Goal: Transaction & Acquisition: Purchase product/service

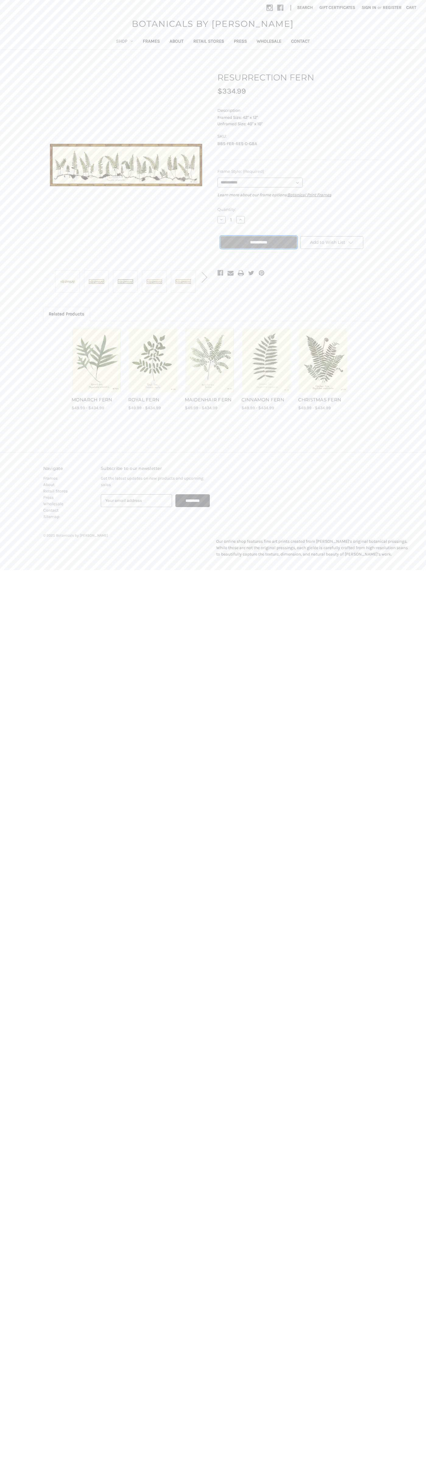
click at [259, 242] on input "**********" at bounding box center [259, 242] width 76 height 12
type input "**********"
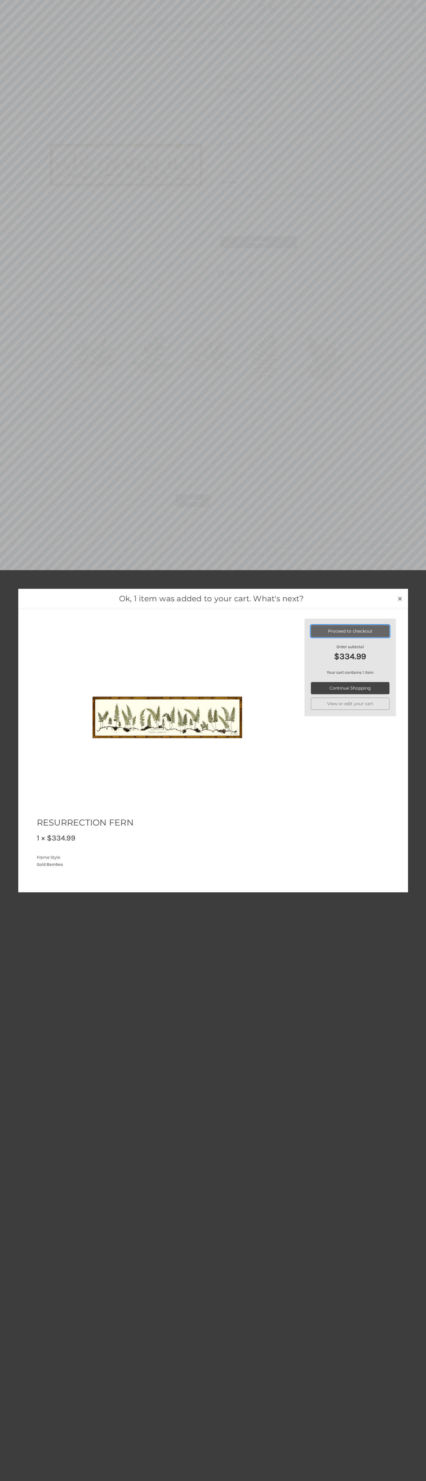
click at [350, 631] on link "Proceed to checkout" at bounding box center [350, 631] width 79 height 12
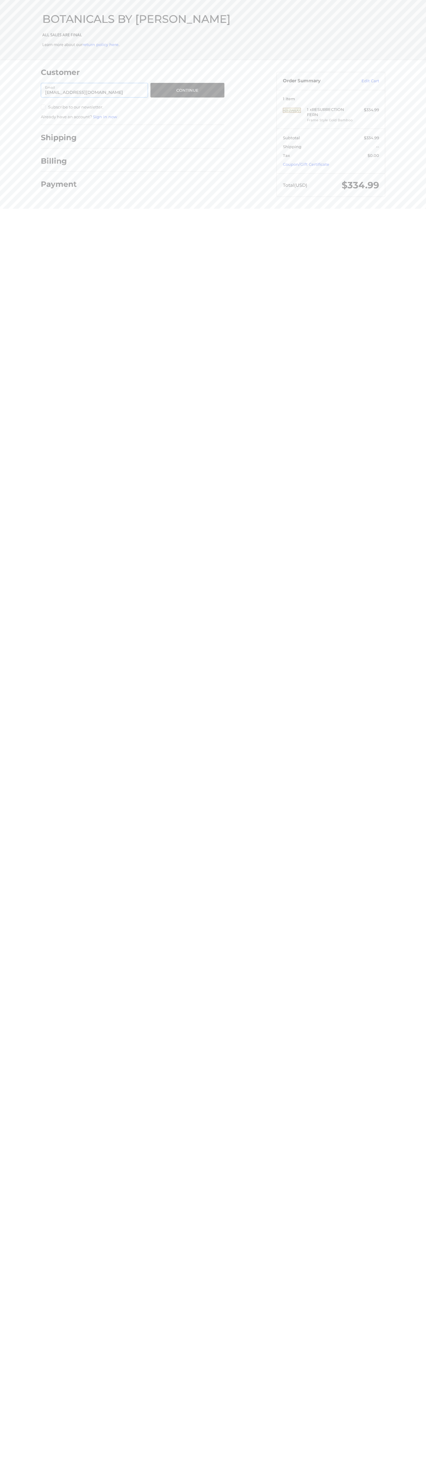
type input "[EMAIL_ADDRESS][DOMAIN_NAME]"
click at [187, 90] on button "Continue" at bounding box center [187, 90] width 74 height 15
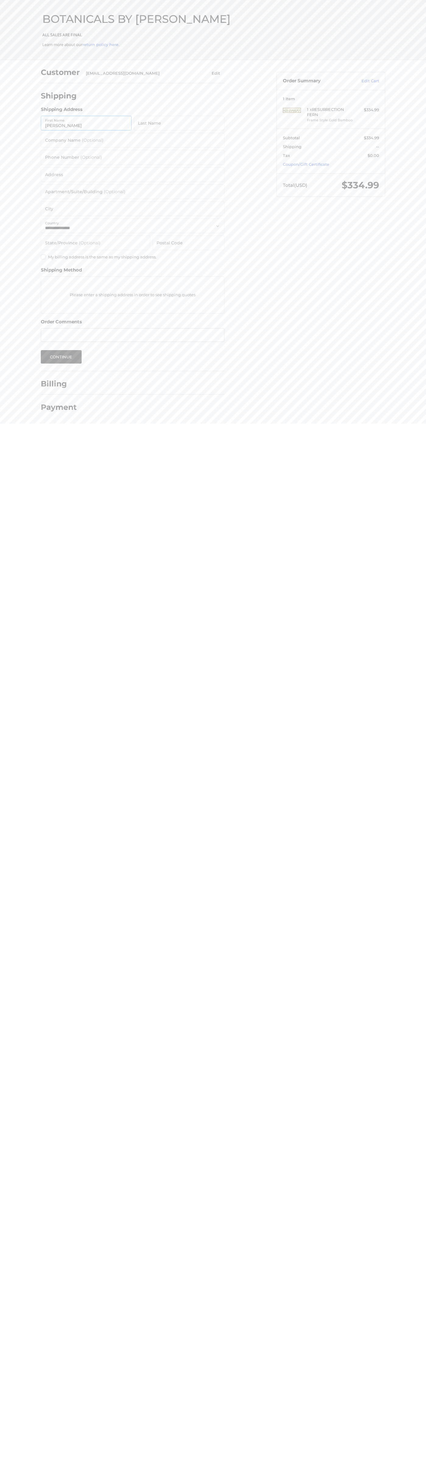
type input "John"
type input "Smith"
type input "John Smith"
type input "6502530000"
type input "201 Colorado St"
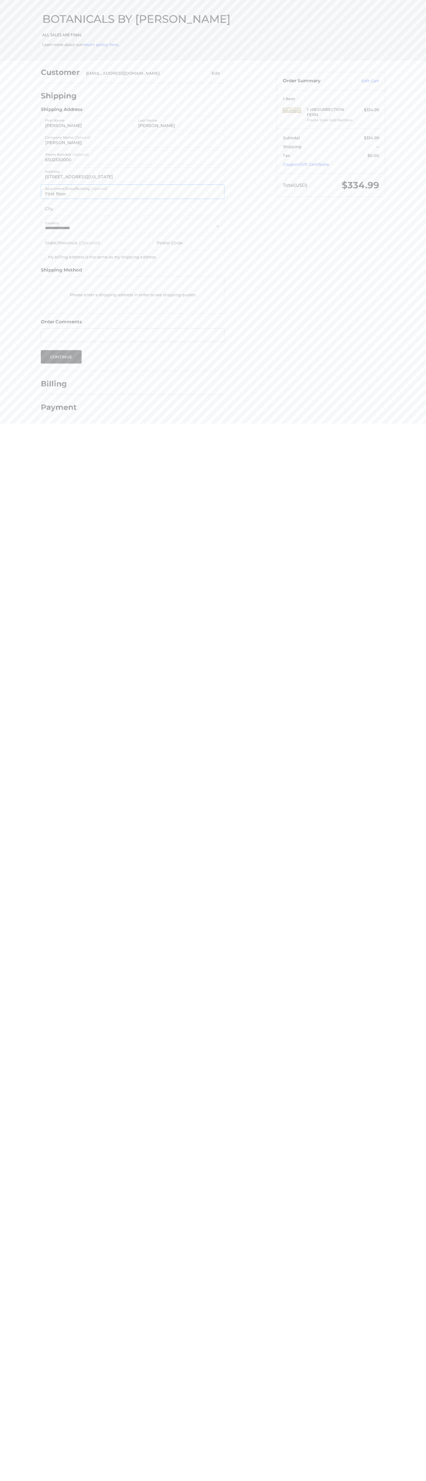
type input "First floor"
type input "austin"
select select "**"
type input "78701"
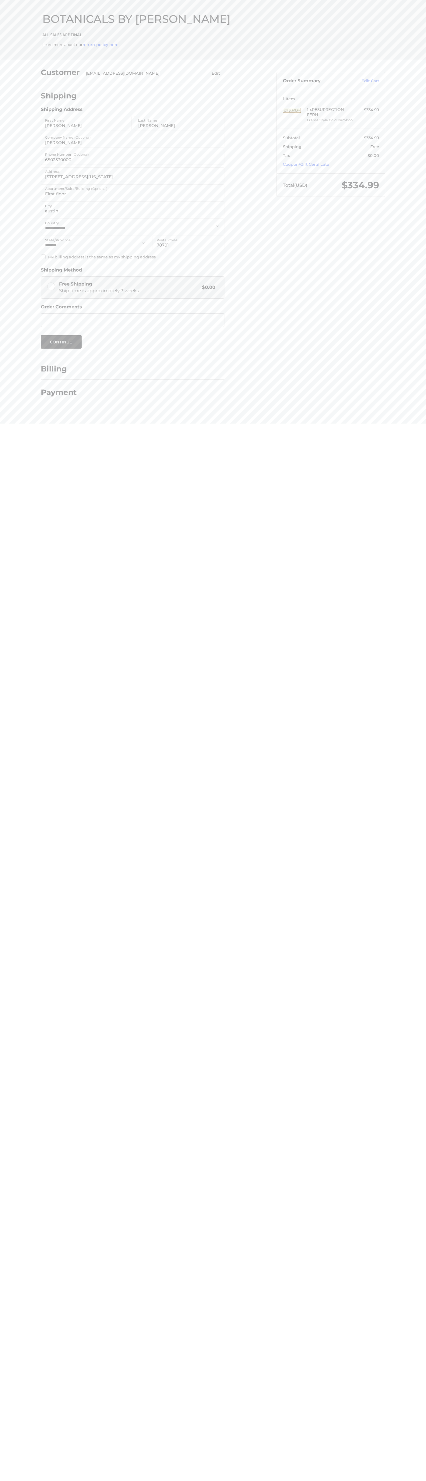
click at [76, 189] on label "Apartment/Suite/Building (Optional)" at bounding box center [76, 188] width 62 height 7
click at [76, 189] on input "First floor" at bounding box center [133, 191] width 184 height 15
click at [61, 342] on button "Continue" at bounding box center [61, 341] width 41 height 13
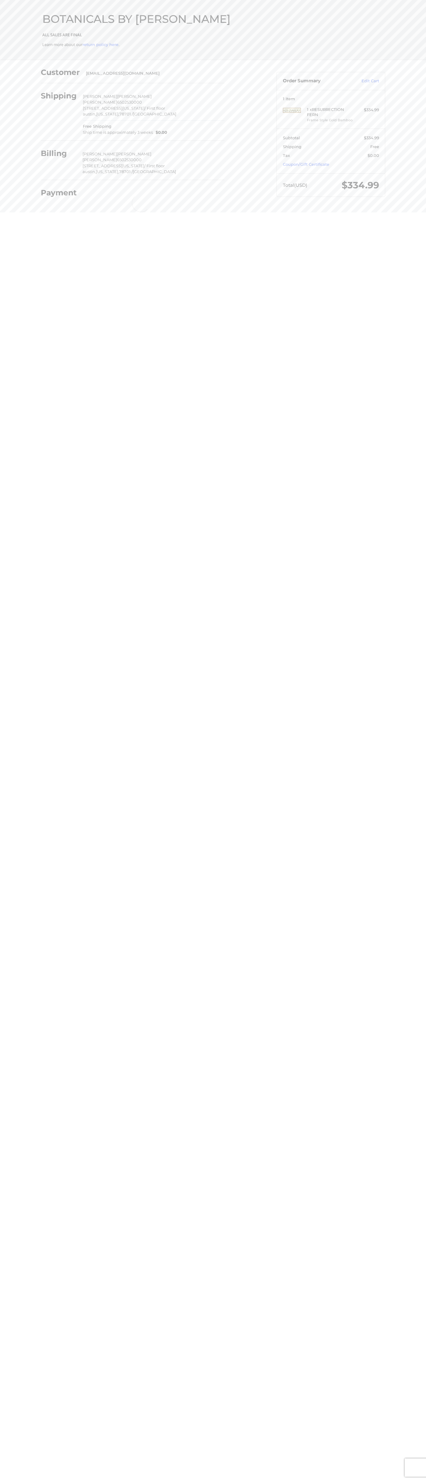
click at [371, 19] on h2 "BOTANICALS BY [PERSON_NAME]" at bounding box center [213, 19] width 342 height 14
click at [406, 209] on html "Checkout BOTANICALS BY SANDY ALL SALES ARE FINAL Learn more about our return po…" at bounding box center [213, 104] width 426 height 209
click at [7, 209] on html "Checkout BOTANICALS BY SANDY ALL SALES ARE FINAL Learn more about our return po…" at bounding box center [213, 104] width 426 height 209
click at [30, 209] on html "Checkout BOTANICALS BY SANDY ALL SALES ARE FINAL Learn more about our return po…" at bounding box center [213, 104] width 426 height 209
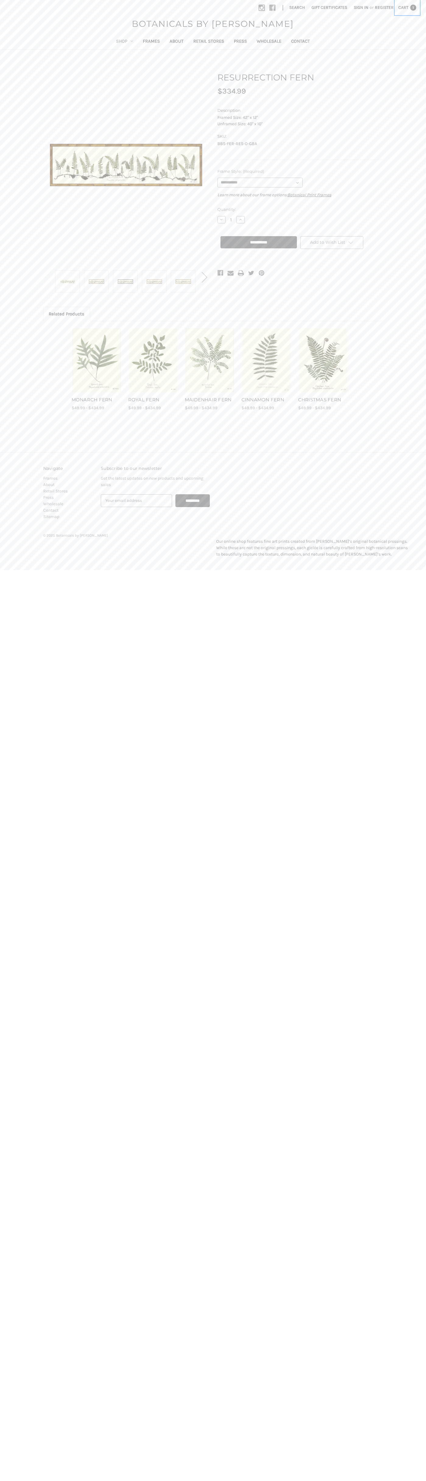
click at [408, 8] on span "Cart" at bounding box center [403, 7] width 10 height 5
click at [393, 59] on link "View Cart" at bounding box center [393, 59] width 41 height 10
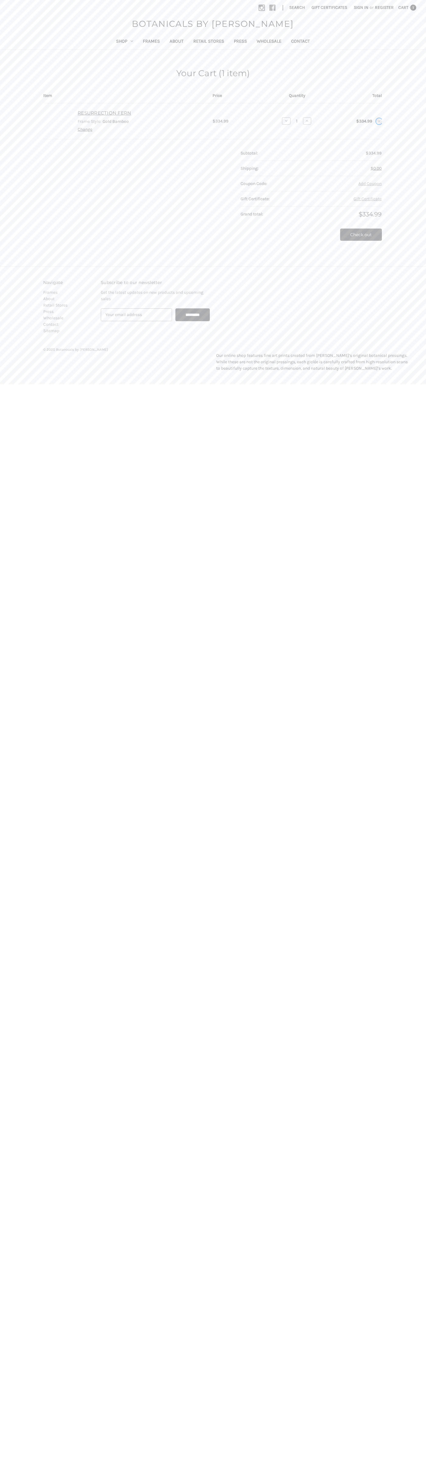
click at [379, 121] on use "Remove RESURRECTION FERN from cart" at bounding box center [379, 121] width 2 height 2
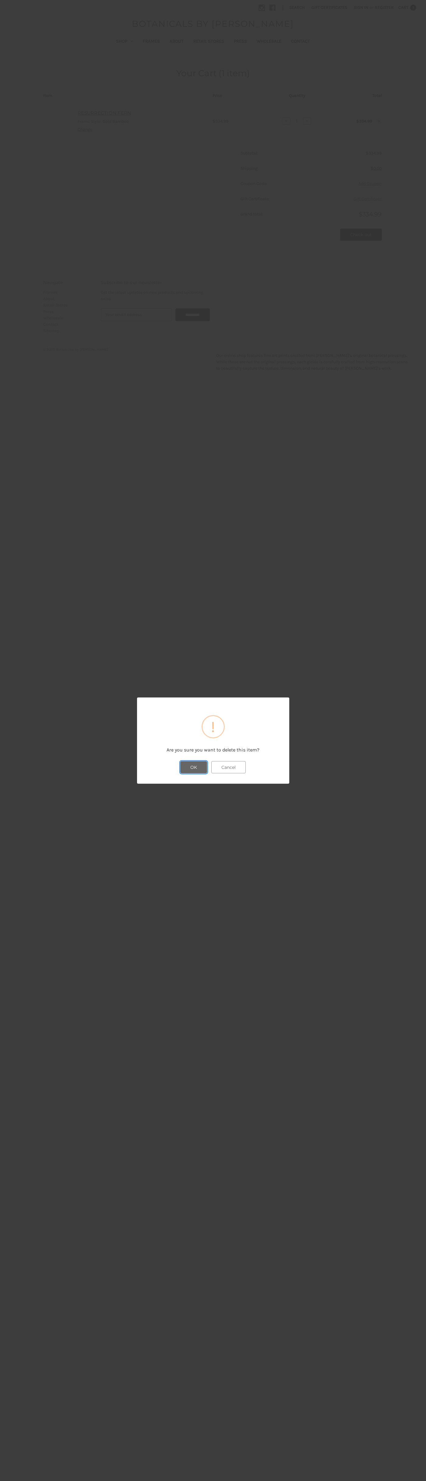
click at [194, 767] on button "OK" at bounding box center [193, 767] width 27 height 12
